Goal: Information Seeking & Learning: Learn about a topic

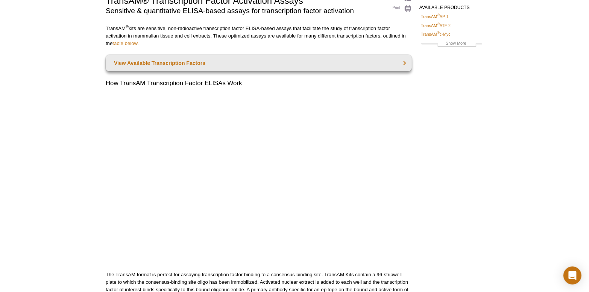
scroll to position [64, 0]
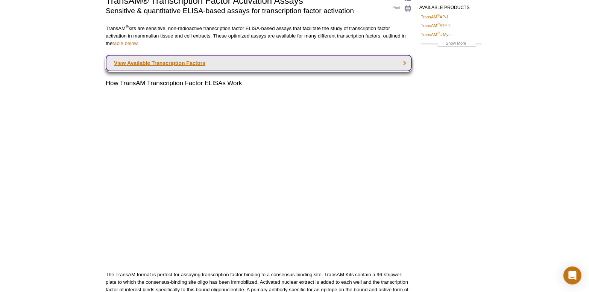
click at [157, 65] on link "View Available Transcription Factors" at bounding box center [259, 63] width 306 height 17
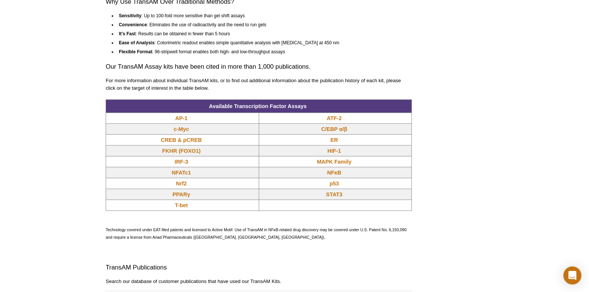
scroll to position [529, 0]
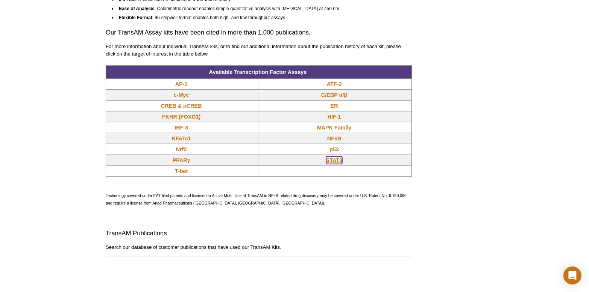
click at [330, 164] on link "STAT3" at bounding box center [334, 161] width 16 height 8
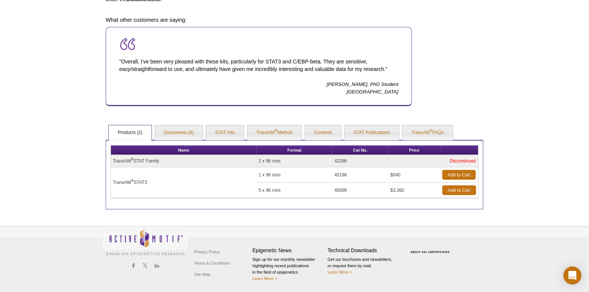
scroll to position [276, 0]
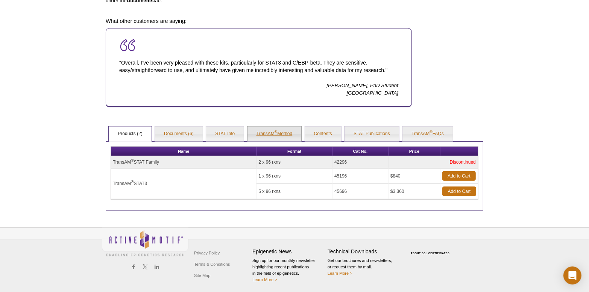
click at [272, 135] on link "TransAM ® Method" at bounding box center [274, 134] width 54 height 15
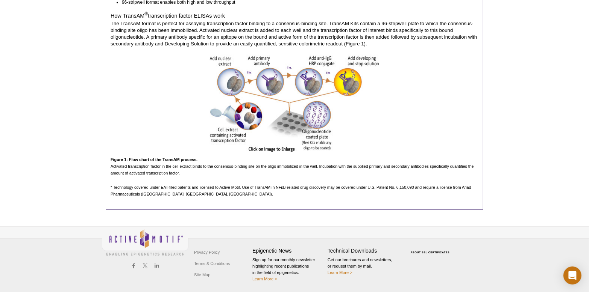
scroll to position [503, 0]
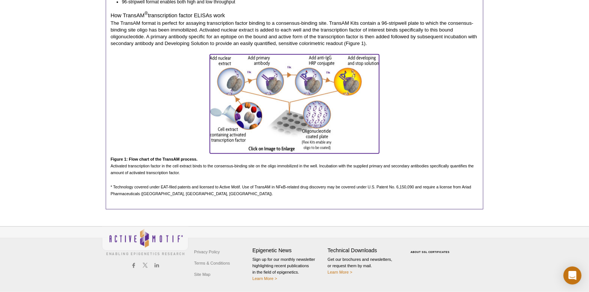
click at [276, 149] on img at bounding box center [294, 103] width 169 height 97
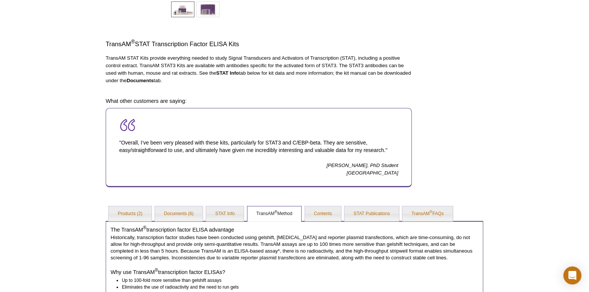
scroll to position [226, 0]
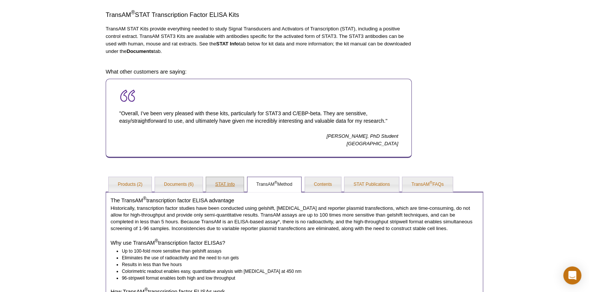
click at [221, 186] on link "STAT Info" at bounding box center [225, 184] width 38 height 15
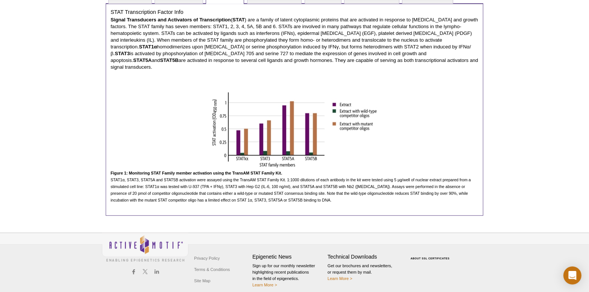
scroll to position [339, 0]
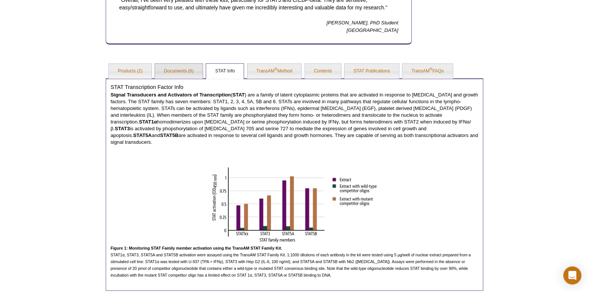
click at [182, 68] on link "Documents (6)" at bounding box center [179, 71] width 48 height 15
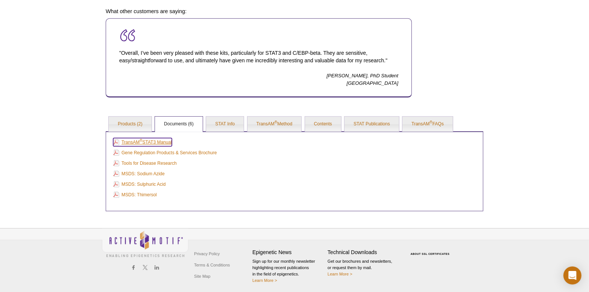
click at [141, 141] on sup "®" at bounding box center [140, 141] width 3 height 4
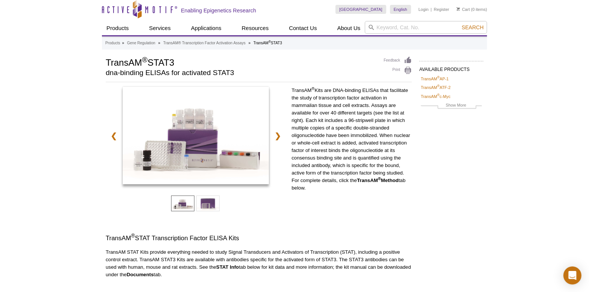
scroll to position [0, 0]
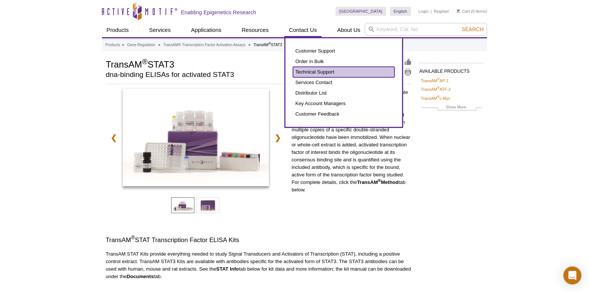
click at [312, 74] on link "Technical Support" at bounding box center [343, 72] width 101 height 11
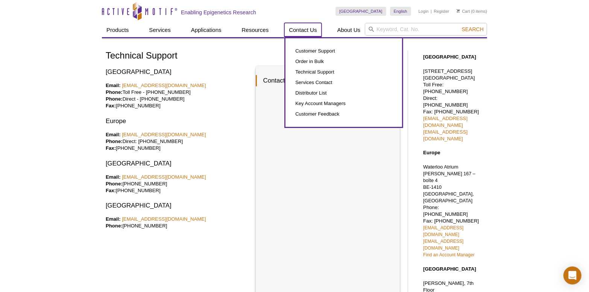
click at [307, 29] on link "Contact Us" at bounding box center [302, 30] width 37 height 14
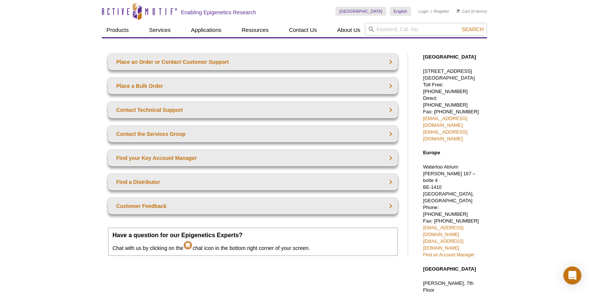
click at [41, 124] on div "Active Motif Logo Enabling Epigenetics Research 0 Search Skip to content Active…" at bounding box center [294, 274] width 589 height 548
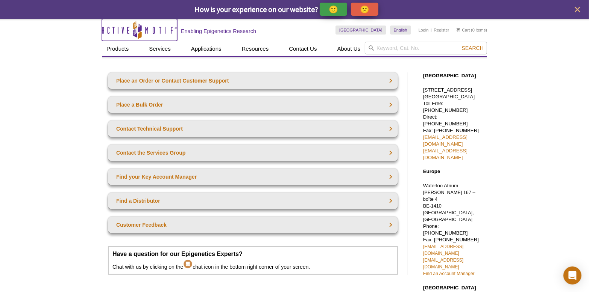
click at [147, 30] on icon at bounding box center [137, 30] width 71 height 7
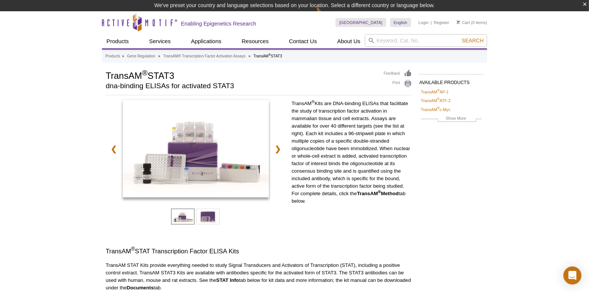
scroll to position [11, 0]
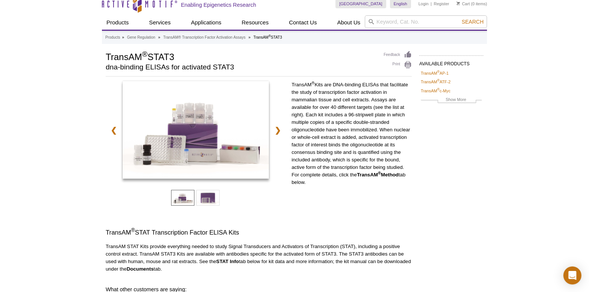
scroll to position [4, 0]
